Goal: Information Seeking & Learning: Learn about a topic

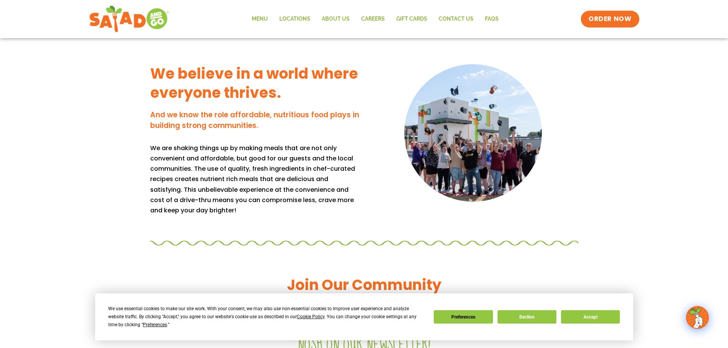
scroll to position [399, 0]
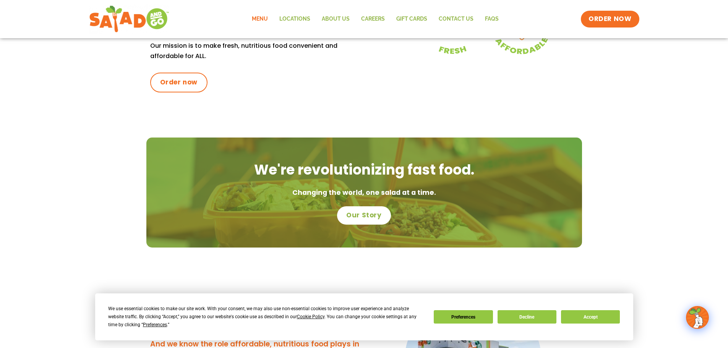
click at [253, 19] on link "Menu" at bounding box center [260, 19] width 28 height 18
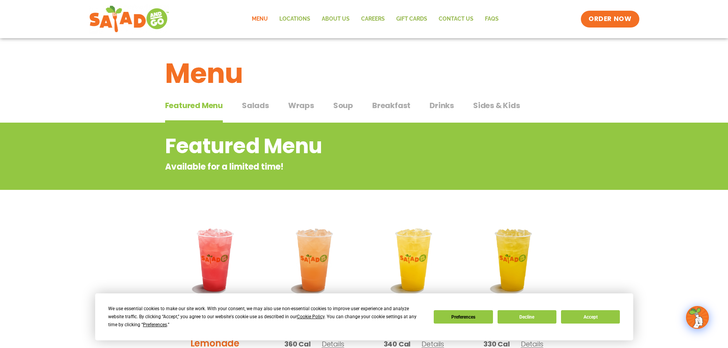
click at [269, 109] on div "Featured Menu Featured Menu Salads Salads Wraps Wraps Soup Soup Breakfast Break…" at bounding box center [364, 110] width 398 height 26
click at [255, 104] on span "Salads" at bounding box center [255, 105] width 27 height 11
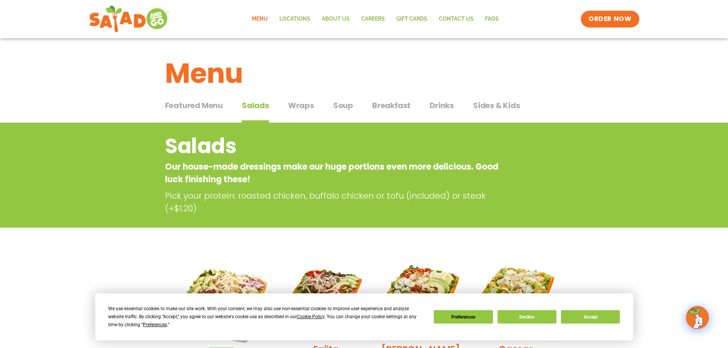
click at [308, 108] on span "Wraps" at bounding box center [301, 105] width 26 height 11
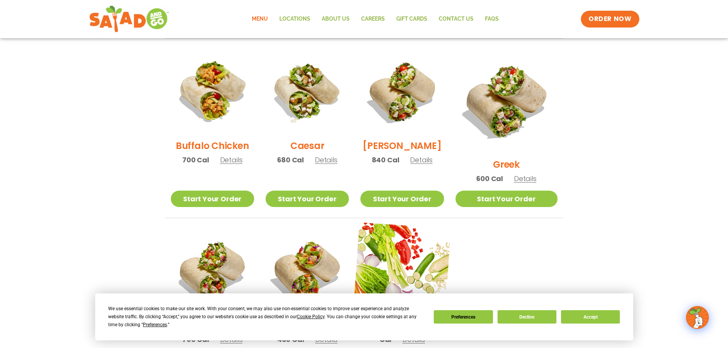
scroll to position [268, 0]
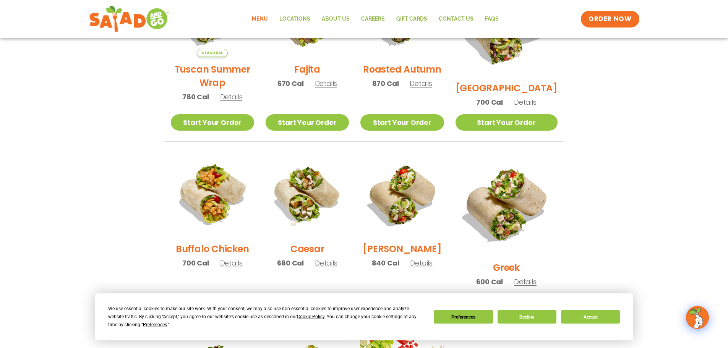
click at [234, 102] on span "Details" at bounding box center [231, 97] width 23 height 10
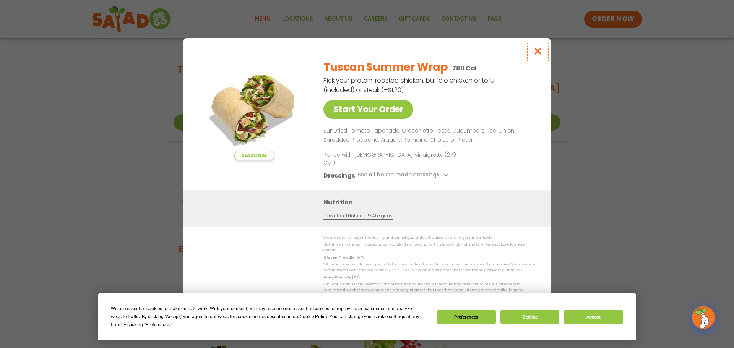
click at [539, 55] on icon "Close modal" at bounding box center [538, 51] width 10 height 8
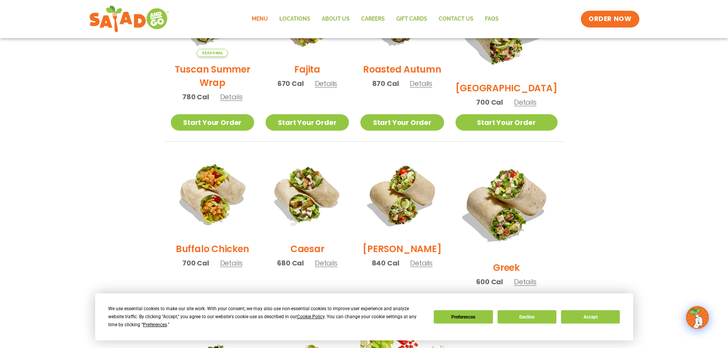
click at [331, 88] on span "Details" at bounding box center [326, 84] width 23 height 10
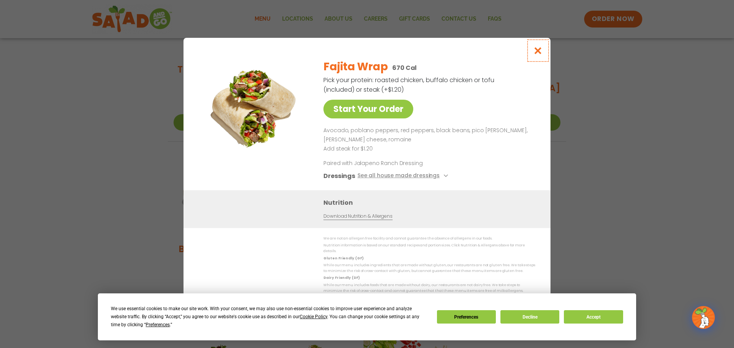
click at [537, 51] on icon "Close modal" at bounding box center [538, 51] width 10 height 8
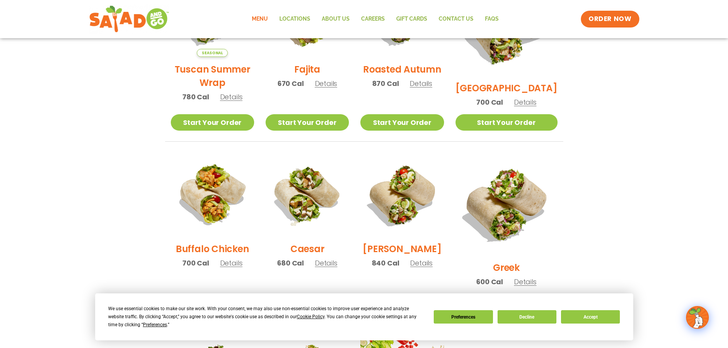
click at [425, 268] on span "Details" at bounding box center [421, 263] width 23 height 10
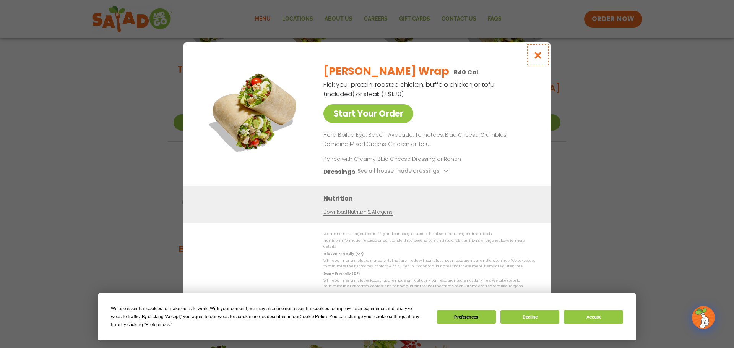
click at [531, 53] on button "Close modal" at bounding box center [538, 55] width 25 height 26
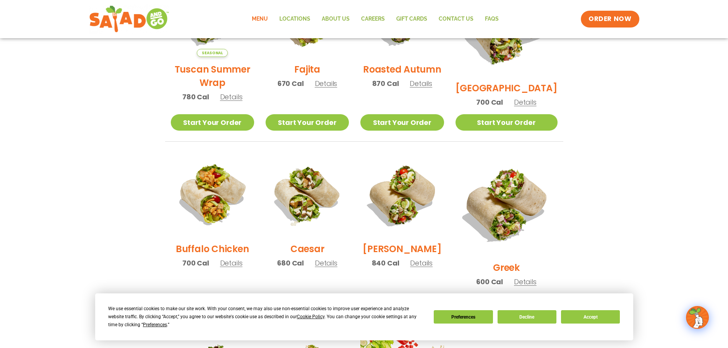
click at [536, 277] on span "Details" at bounding box center [525, 282] width 23 height 10
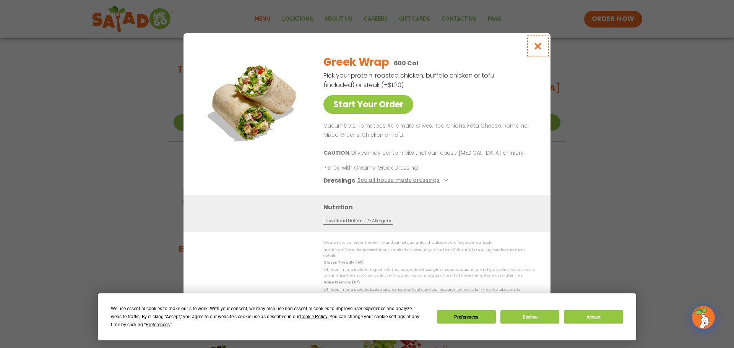
click at [539, 50] on icon "Close modal" at bounding box center [538, 46] width 10 height 8
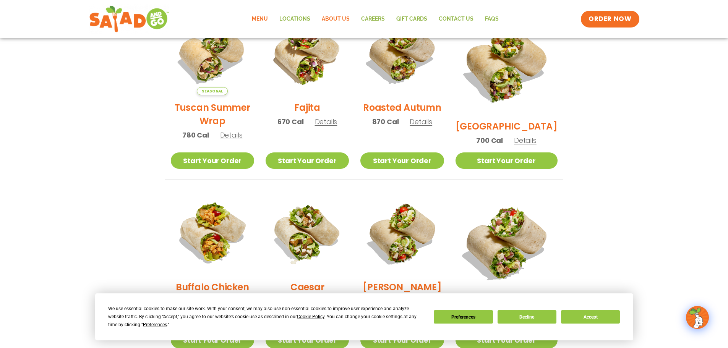
scroll to position [38, 0]
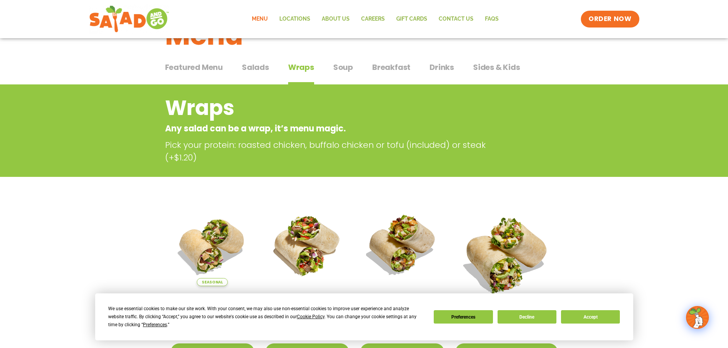
click at [247, 67] on span "Salads" at bounding box center [255, 67] width 27 height 11
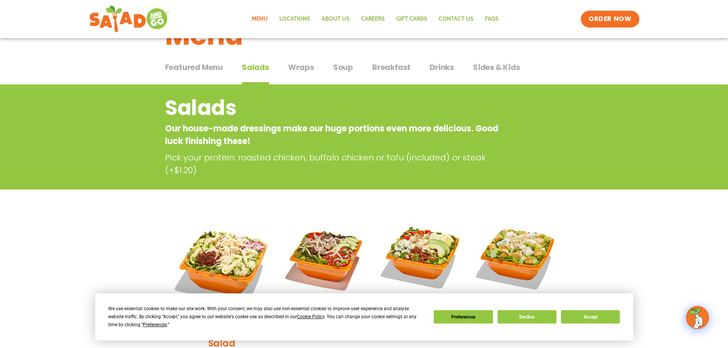
click at [181, 65] on span "Featured Menu" at bounding box center [194, 67] width 58 height 11
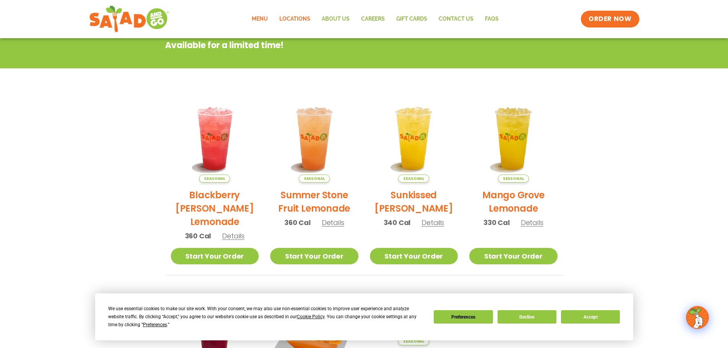
scroll to position [38, 0]
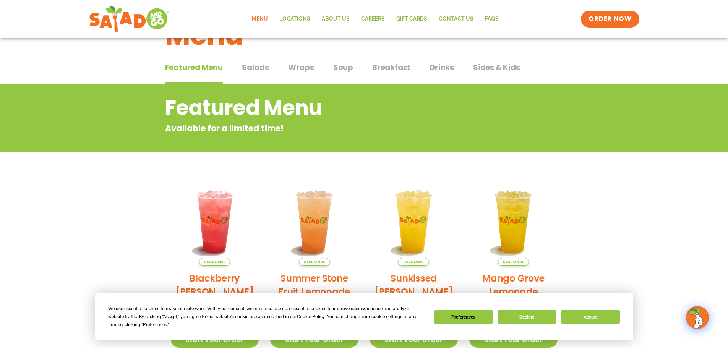
click at [256, 73] on span "Salads" at bounding box center [255, 67] width 27 height 11
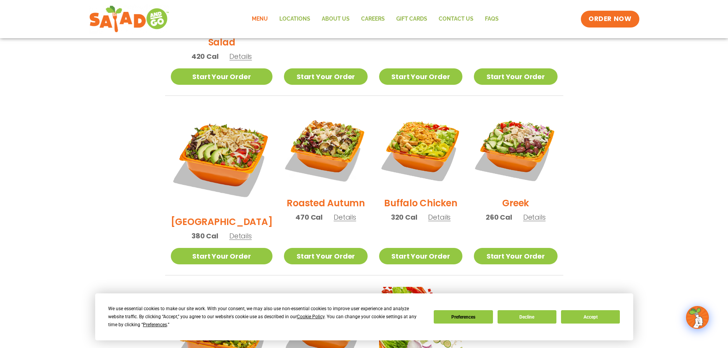
scroll to position [344, 0]
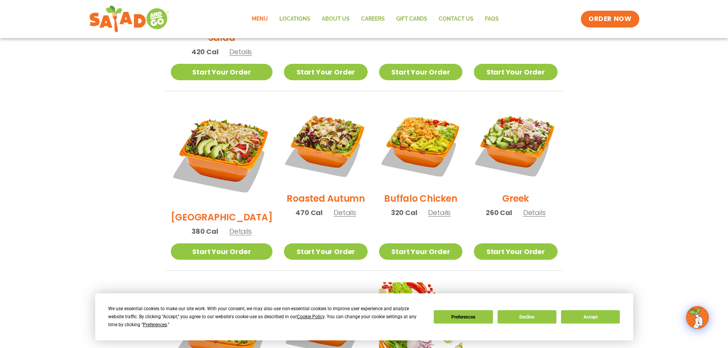
click at [334, 208] on span "Details" at bounding box center [345, 213] width 23 height 10
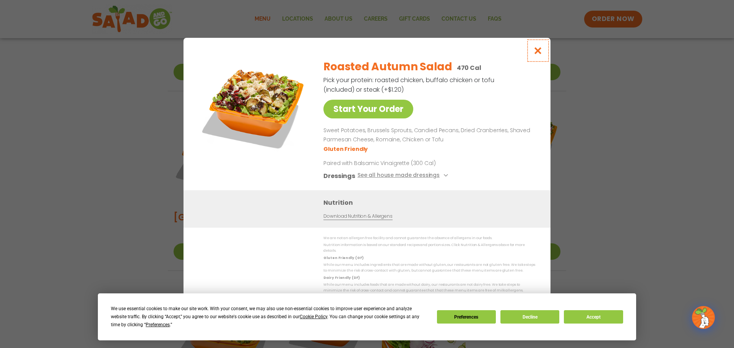
click at [535, 55] on icon "Close modal" at bounding box center [538, 51] width 10 height 8
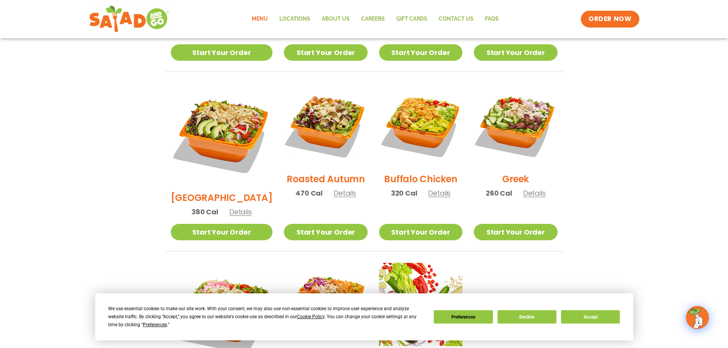
scroll to position [306, 0]
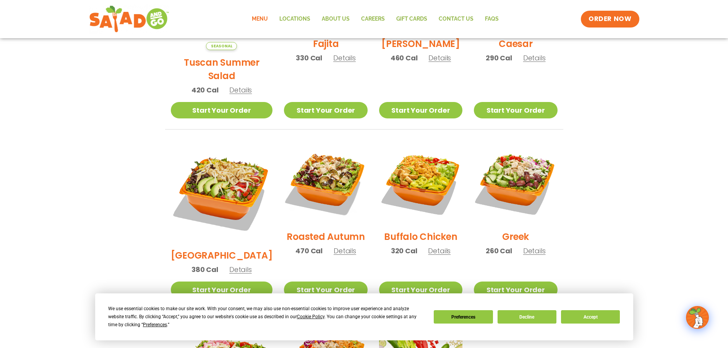
click at [230, 85] on span "Details" at bounding box center [240, 90] width 23 height 10
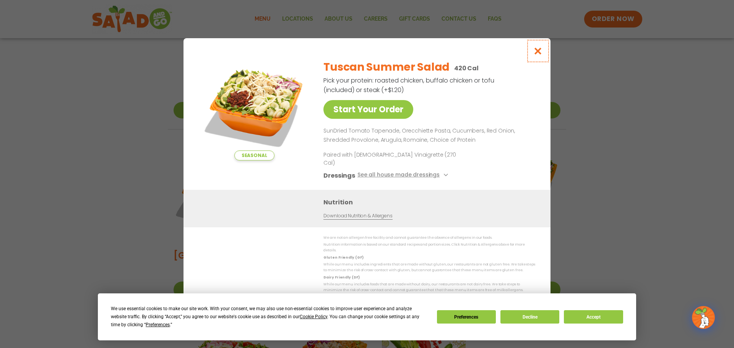
click at [539, 55] on icon "Close modal" at bounding box center [538, 51] width 10 height 8
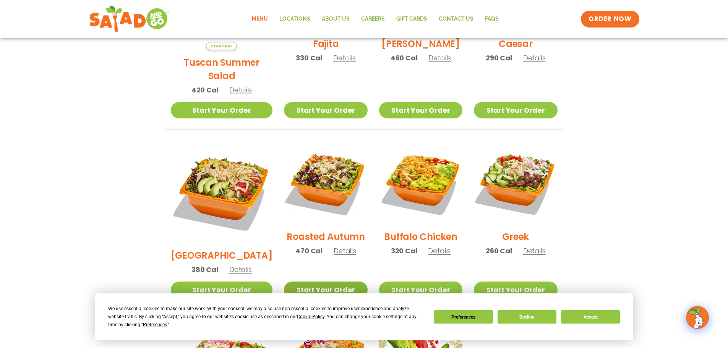
click at [318, 282] on link "Start Your Order" at bounding box center [325, 290] width 83 height 16
